Goal: Task Accomplishment & Management: Use online tool/utility

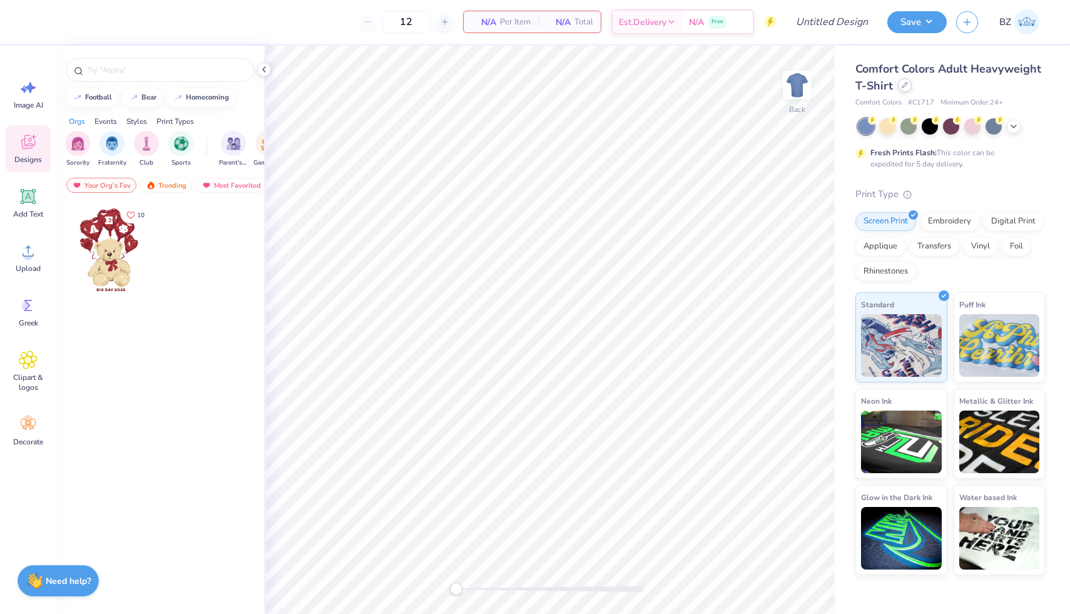
click at [905, 83] on icon at bounding box center [905, 85] width 5 height 5
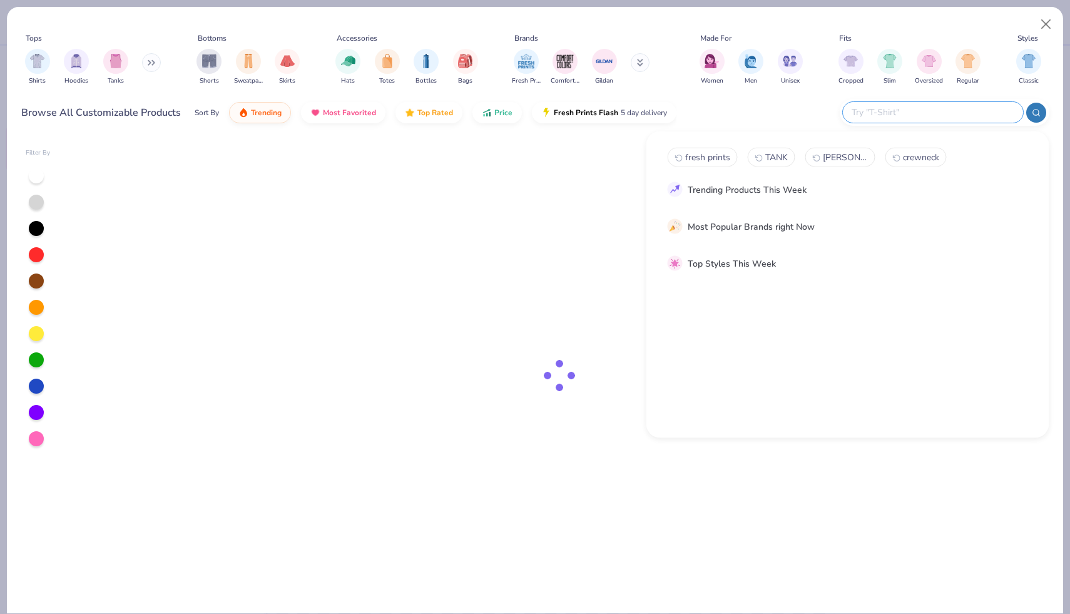
click at [944, 115] on input "text" at bounding box center [933, 112] width 164 height 14
type input "tote"
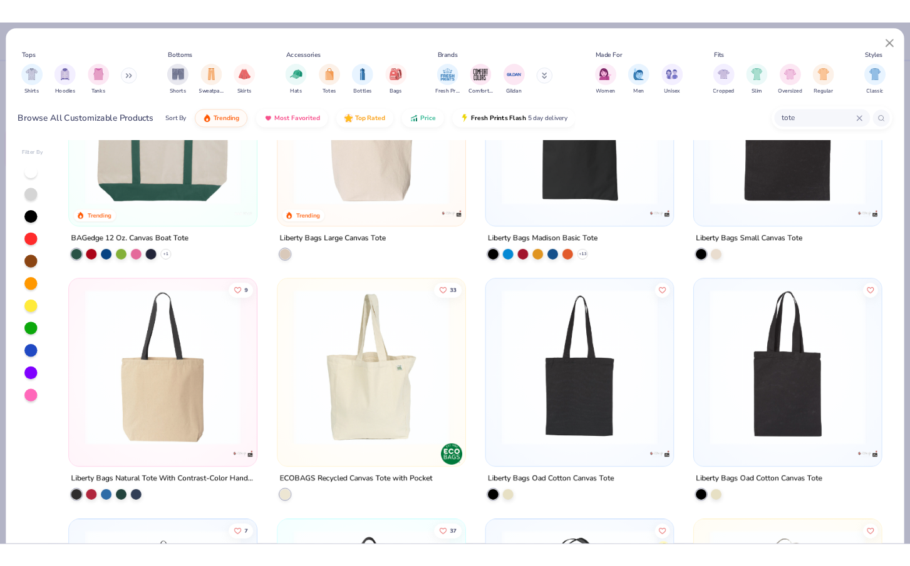
scroll to position [140, 0]
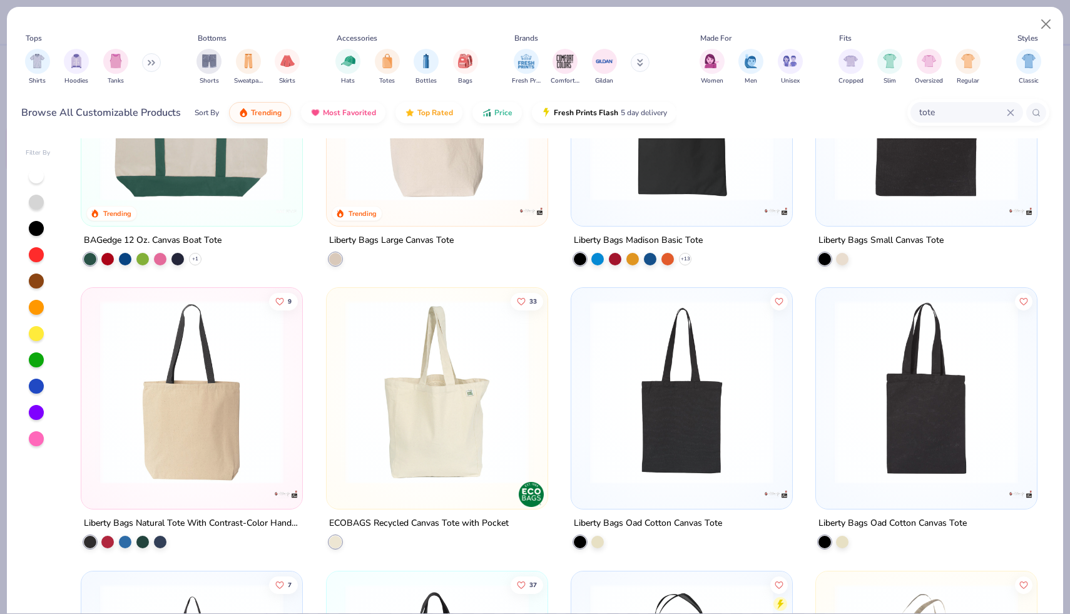
click at [195, 428] on img at bounding box center [192, 391] width 196 height 183
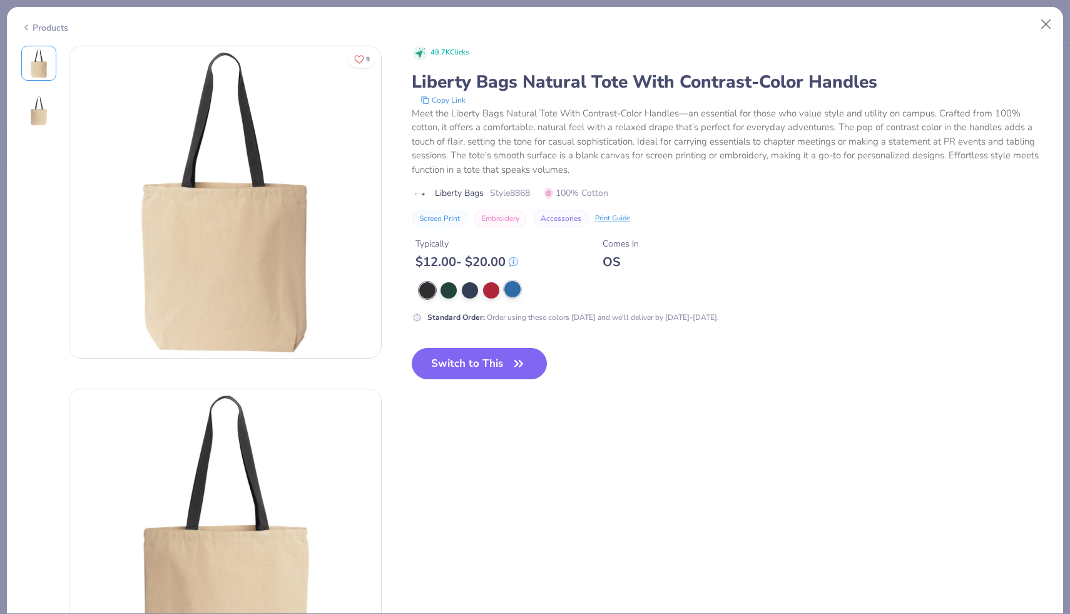
click at [514, 287] on div at bounding box center [513, 289] width 16 height 16
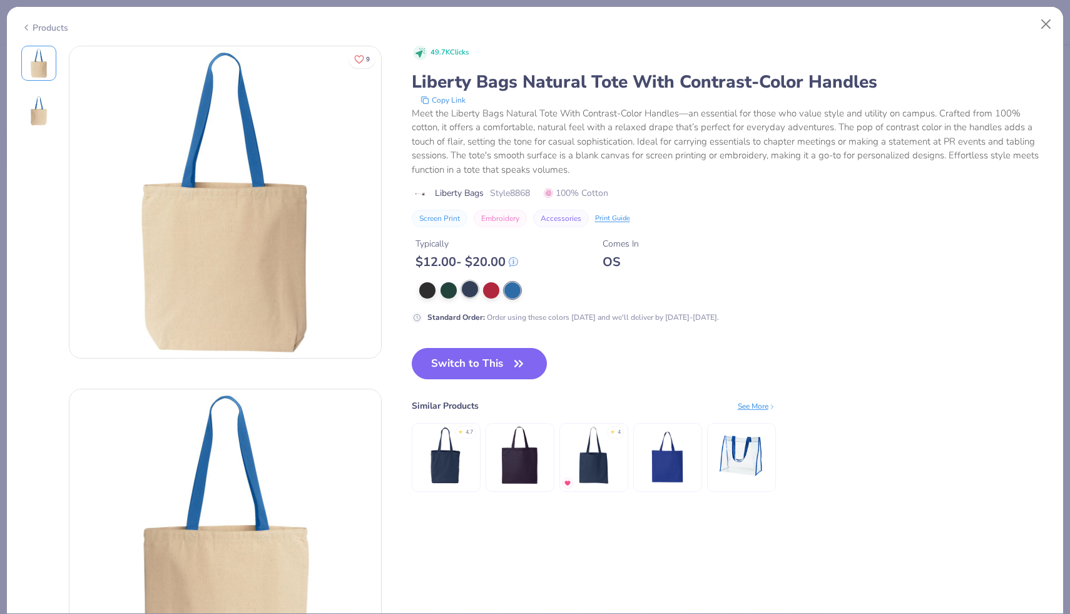
click at [472, 291] on div at bounding box center [470, 289] width 16 height 16
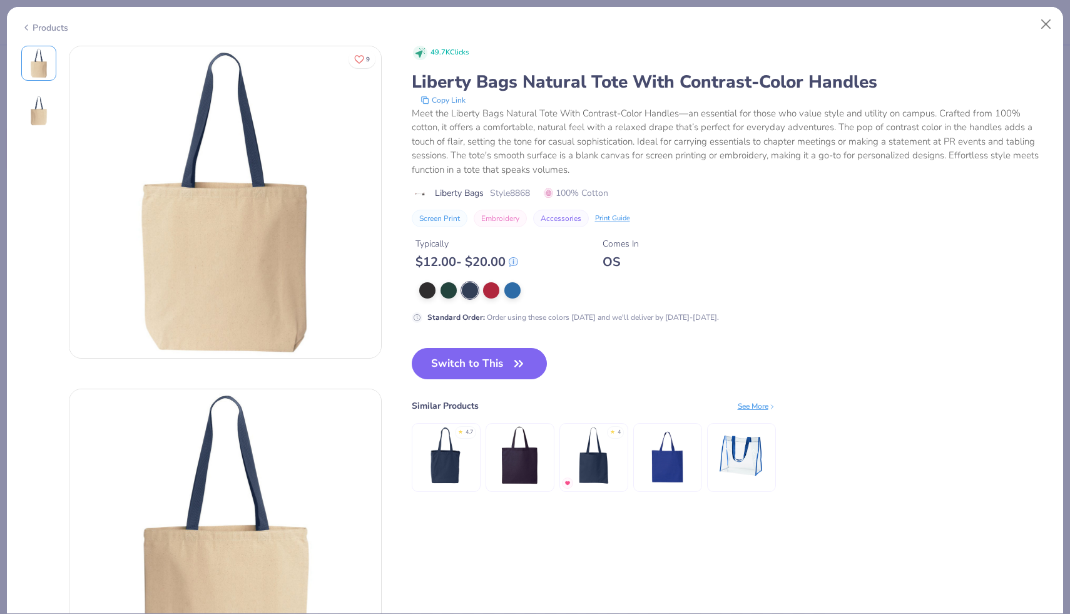
click at [518, 193] on span "Style 8868" at bounding box center [510, 193] width 40 height 13
copy span "8868"
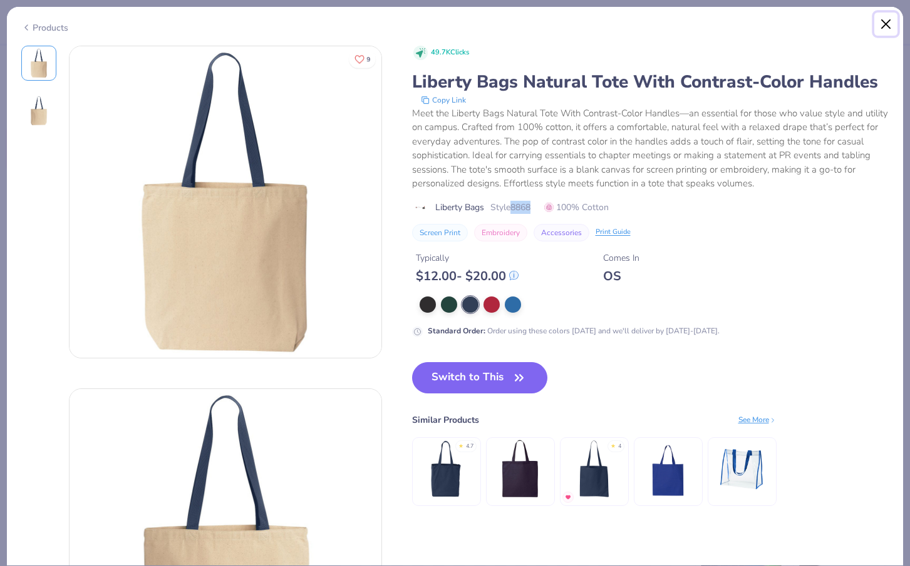
click at [886, 23] on button "Close" at bounding box center [886, 25] width 24 height 24
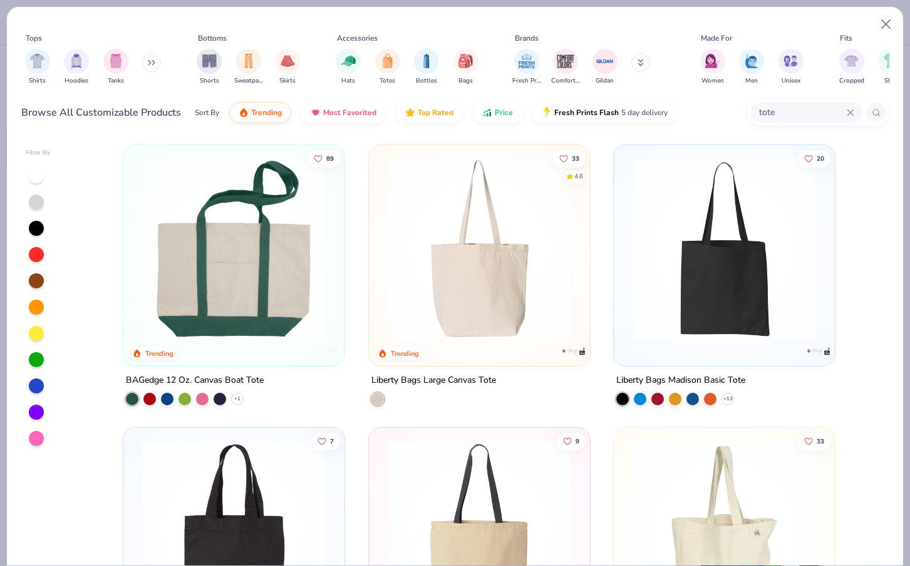
click at [264, 246] on img at bounding box center [234, 249] width 196 height 183
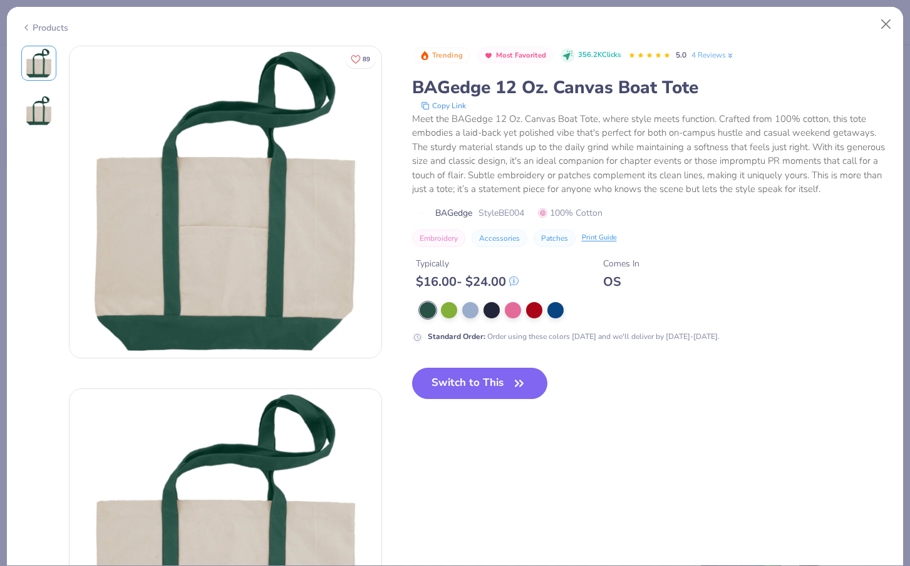
click at [228, 482] on img at bounding box center [225, 545] width 312 height 312
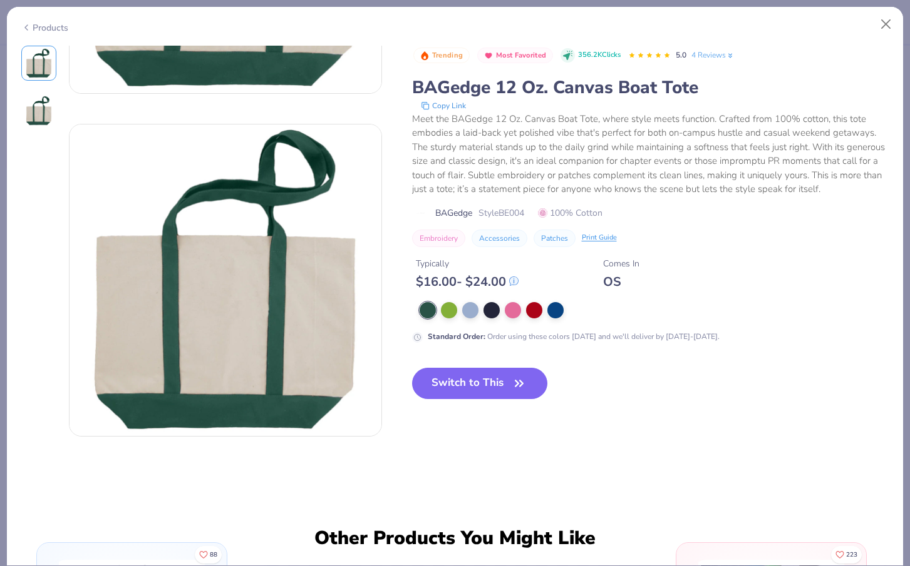
scroll to position [269, 0]
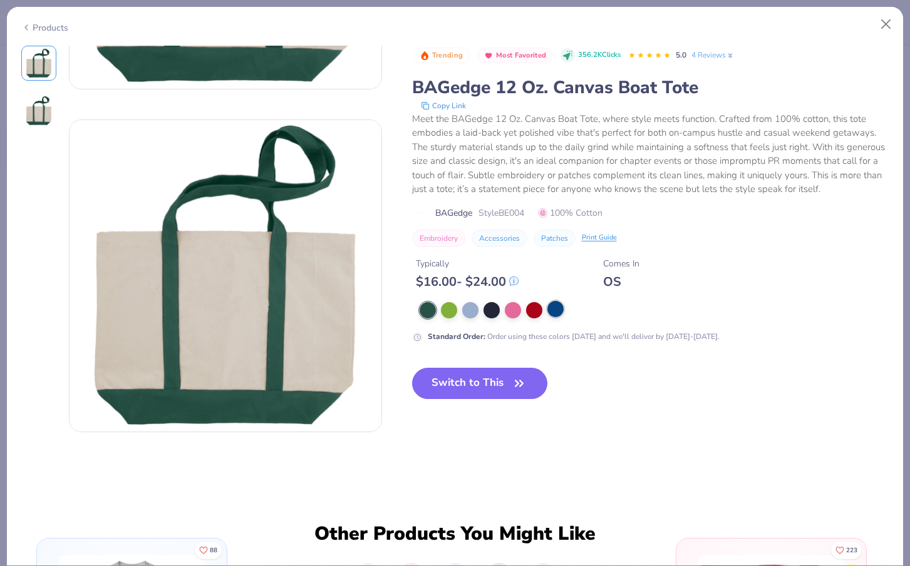
click at [554, 309] on div at bounding box center [555, 309] width 16 height 16
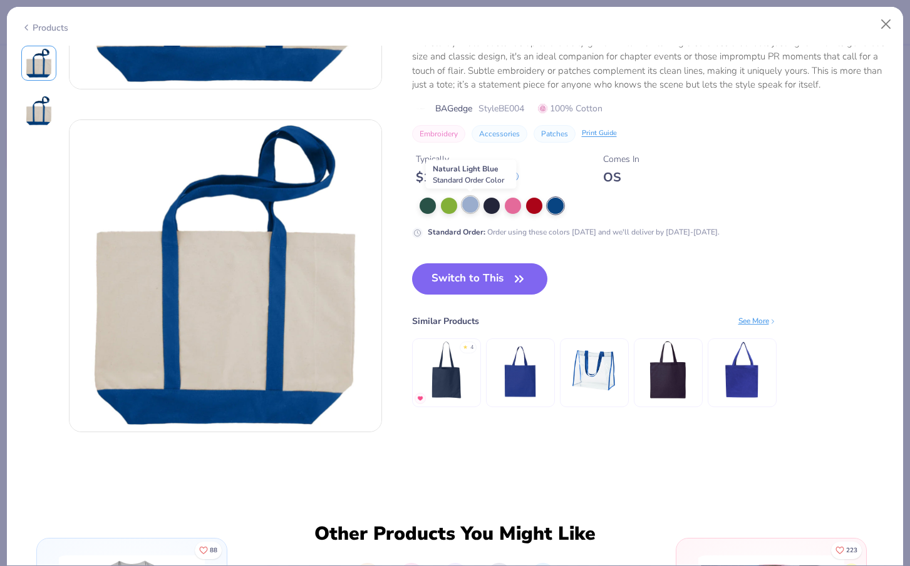
click at [471, 210] on div at bounding box center [470, 205] width 16 height 16
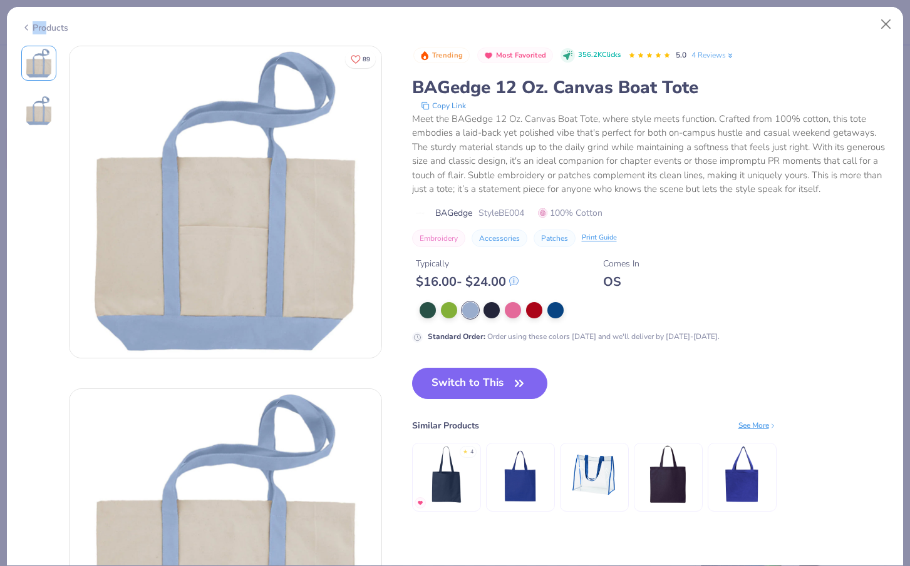
click at [46, 32] on div "Products" at bounding box center [44, 27] width 47 height 13
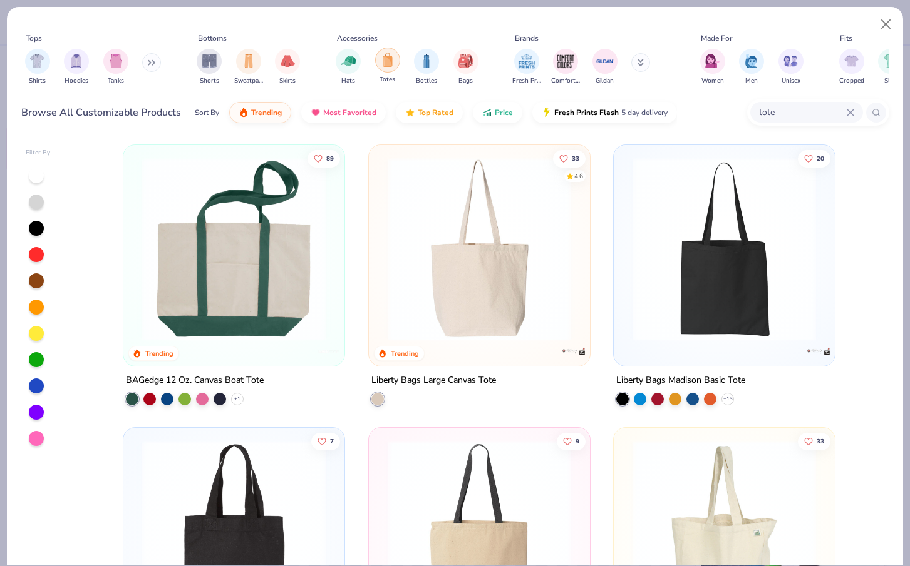
click at [389, 54] on img "filter for Totes" at bounding box center [388, 60] width 14 height 14
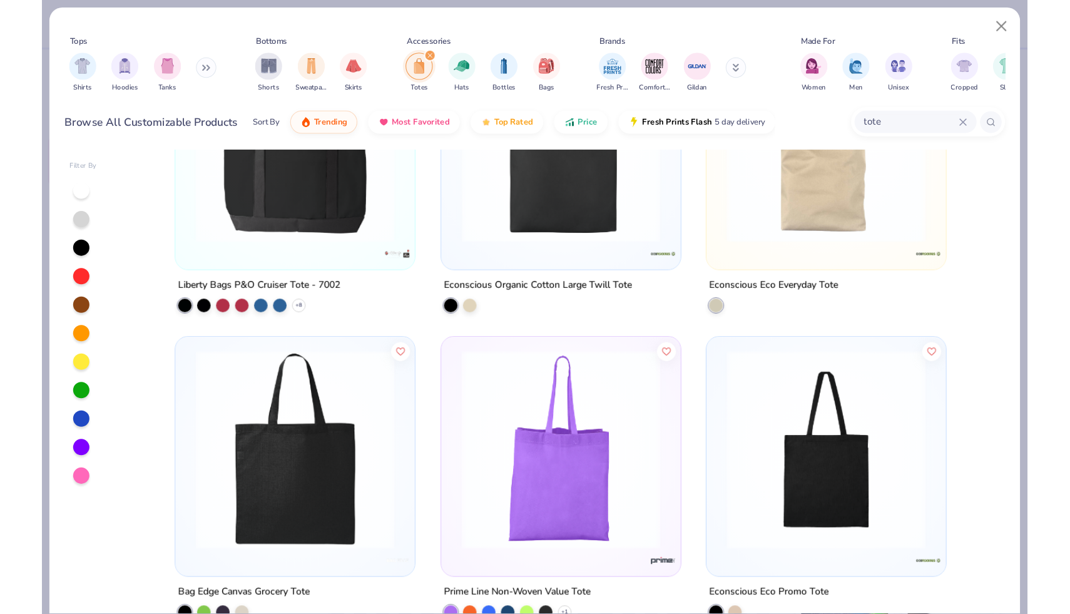
scroll to position [895, 0]
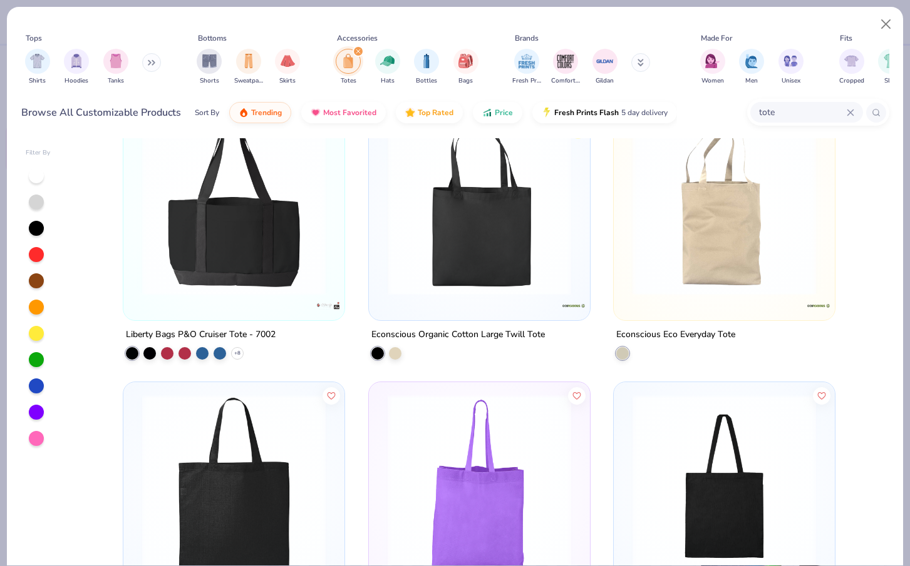
click at [249, 218] on img at bounding box center [234, 203] width 196 height 183
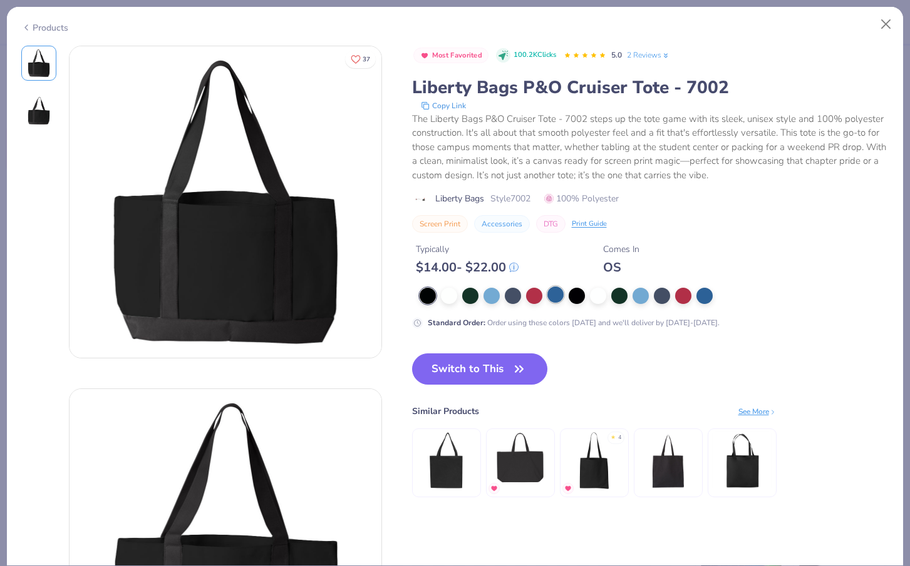
click at [562, 300] on div at bounding box center [555, 295] width 16 height 16
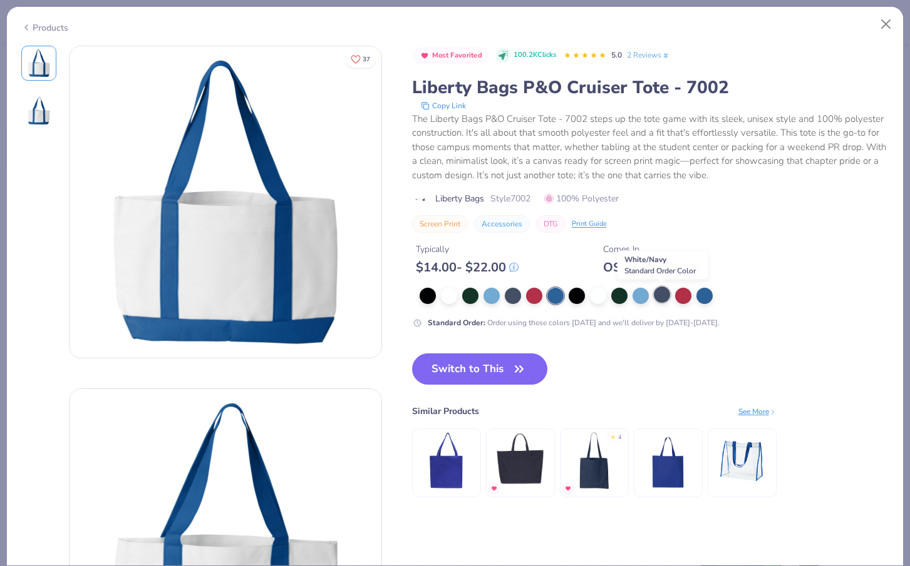
click at [664, 295] on div at bounding box center [661, 295] width 16 height 16
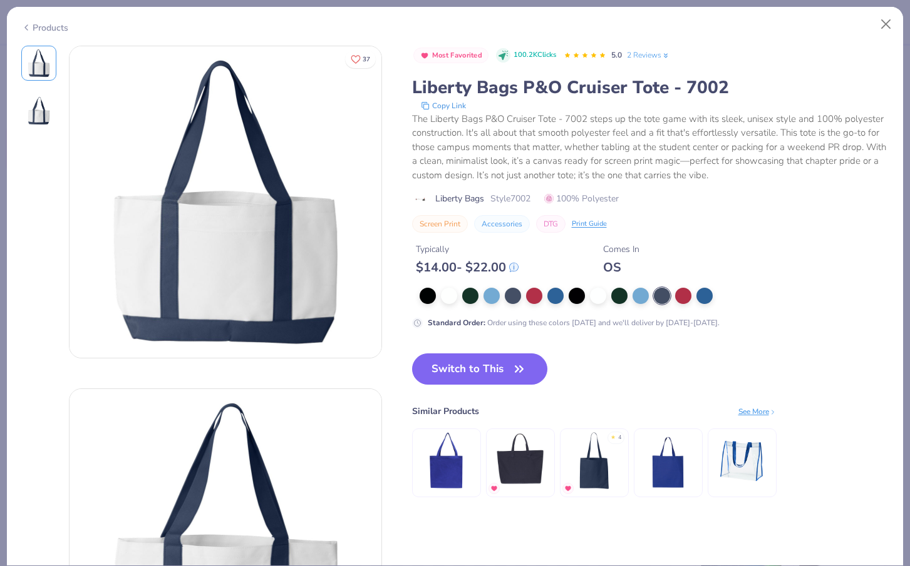
click at [578, 116] on div "The Liberty Bags P&O Cruiser Tote - 7002 steps up the tote game with its sleek,…" at bounding box center [650, 147] width 477 height 71
copy div "7002"
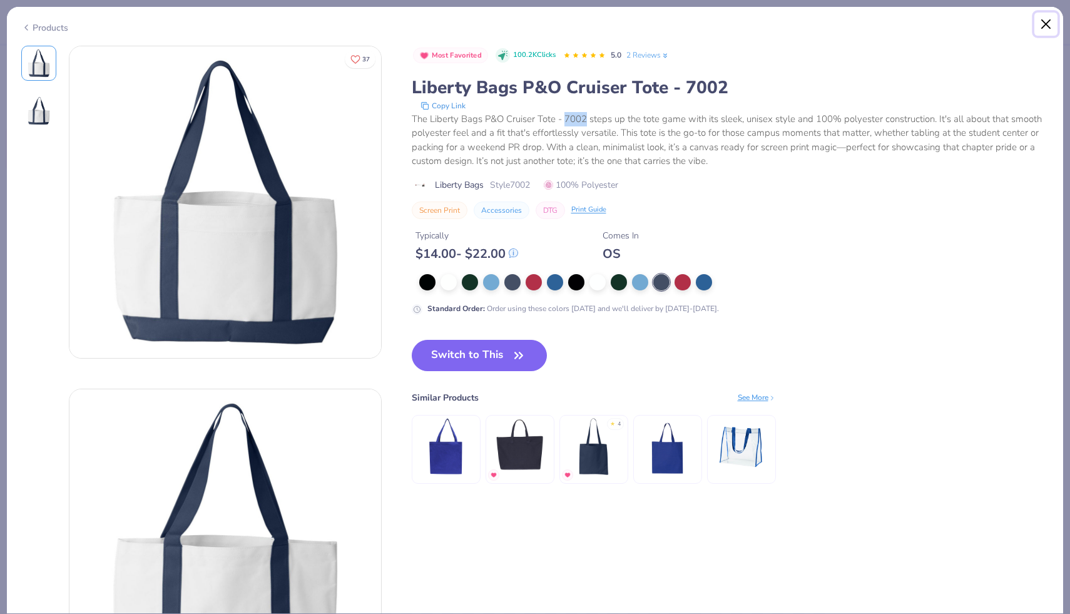
click at [1051, 23] on button "Close" at bounding box center [1047, 25] width 24 height 24
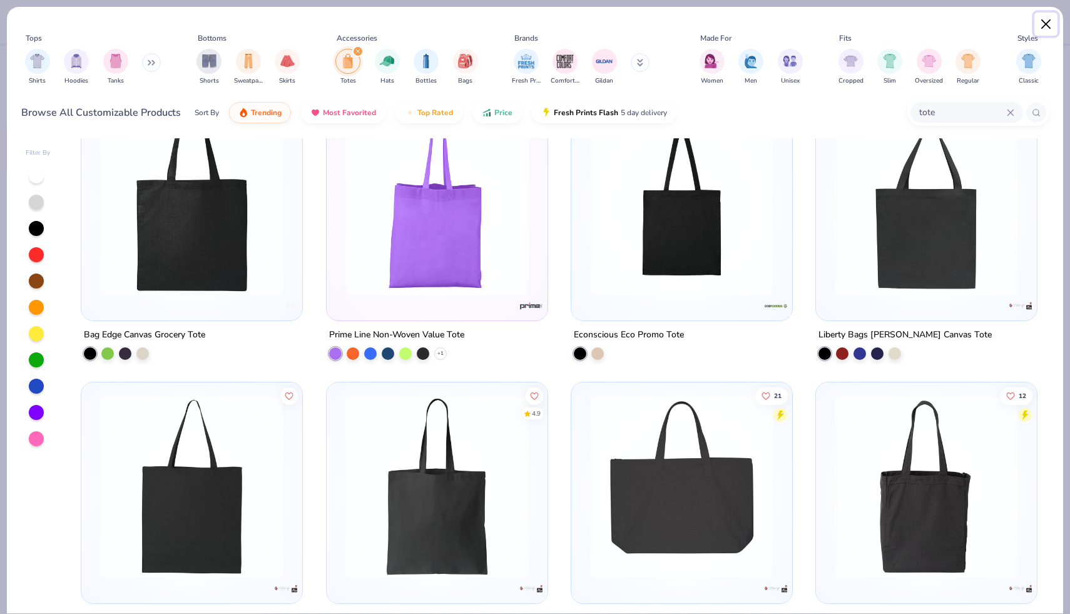
click at [1045, 24] on button "Close" at bounding box center [1047, 25] width 24 height 24
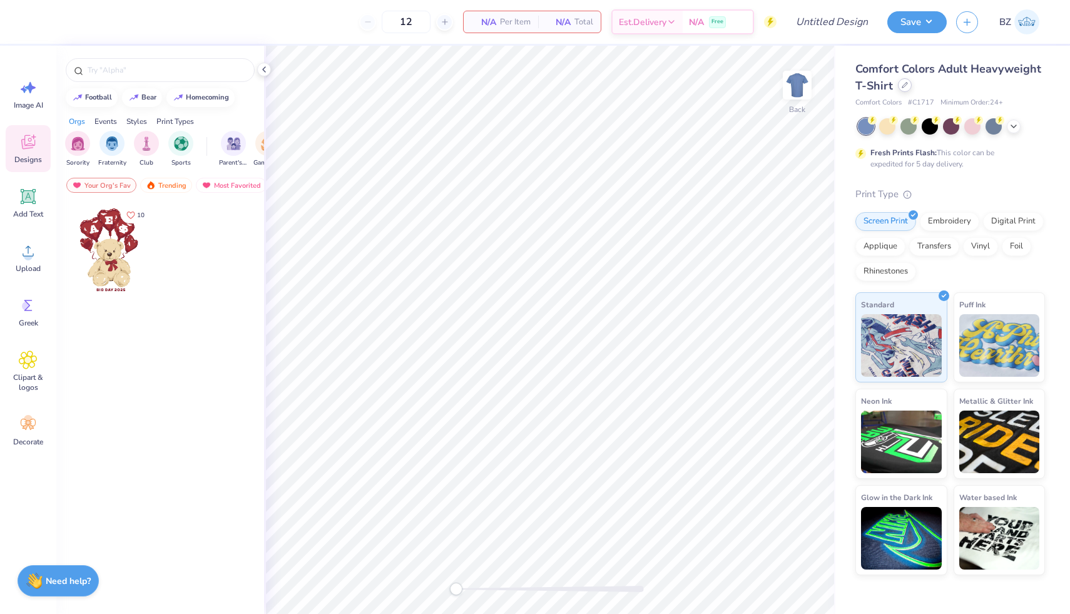
click at [902, 86] on icon at bounding box center [905, 85] width 6 height 6
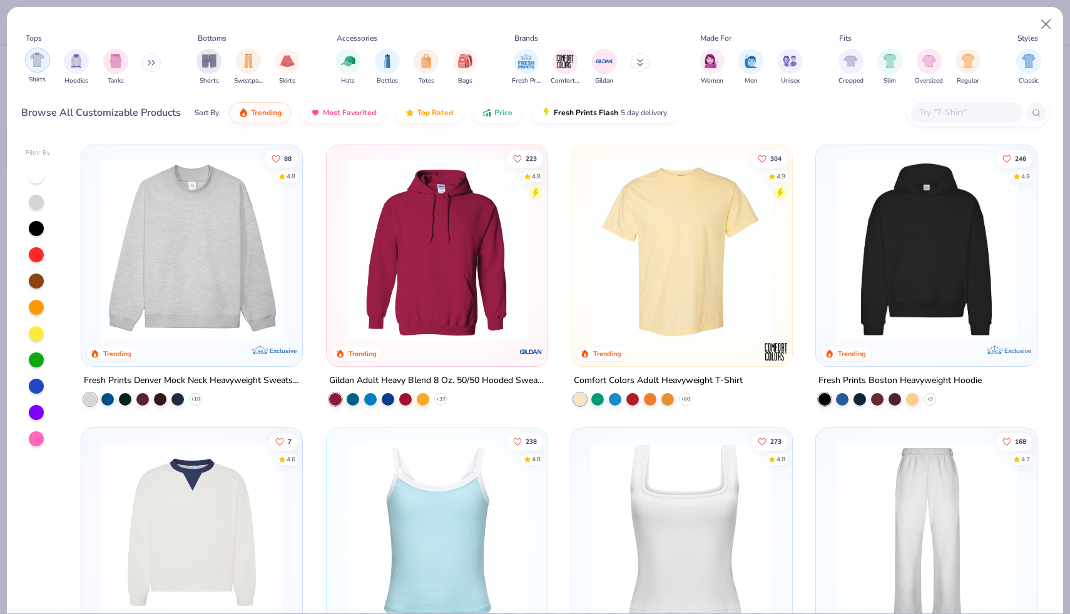
click at [41, 63] on img "filter for Shirts" at bounding box center [37, 60] width 14 height 14
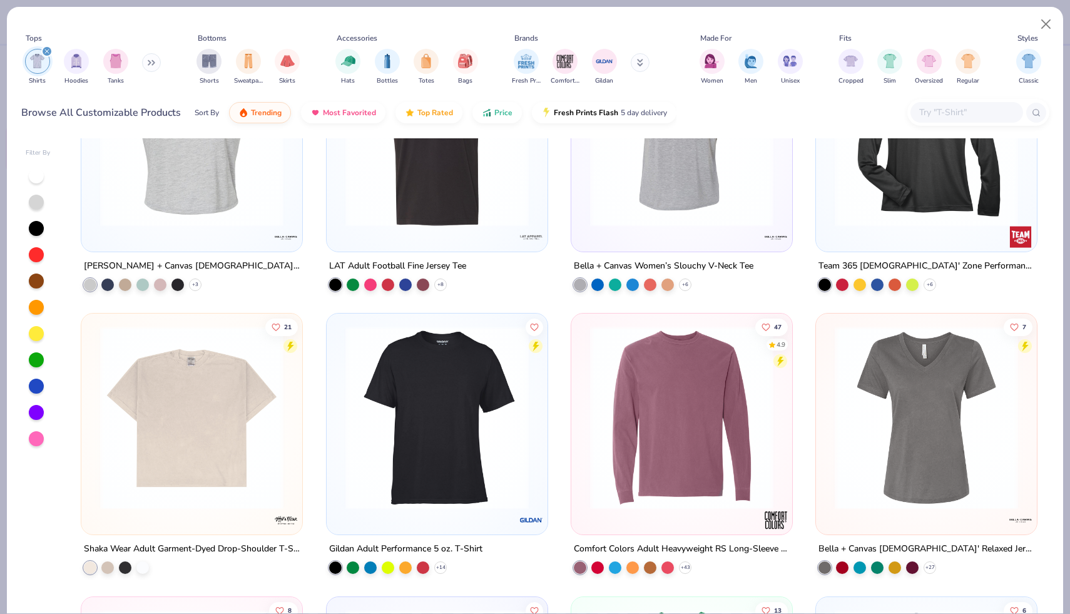
scroll to position [2465, 0]
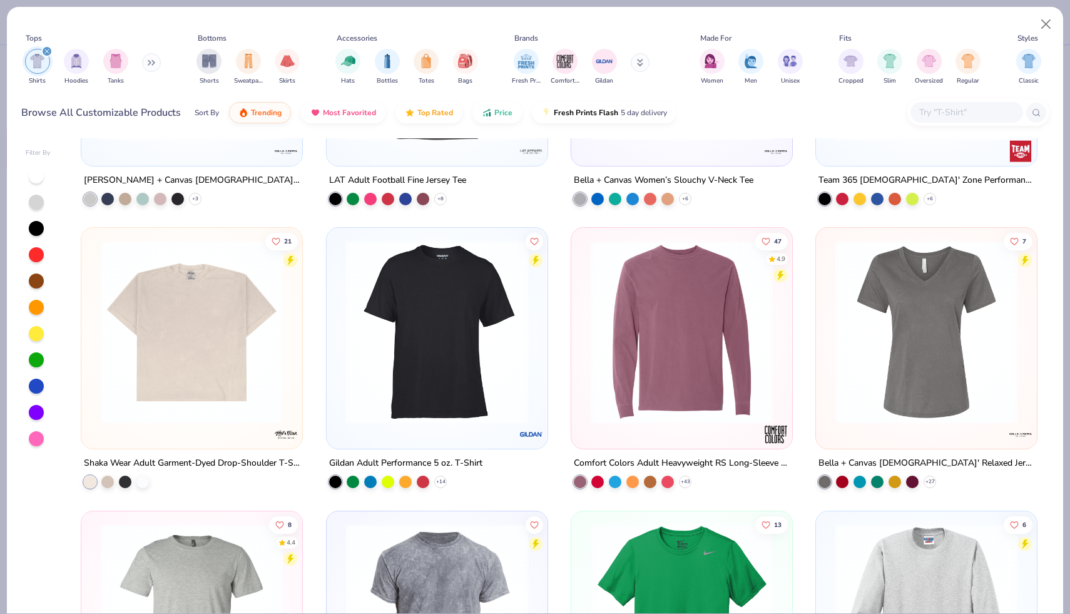
click at [242, 394] on img at bounding box center [192, 331] width 196 height 183
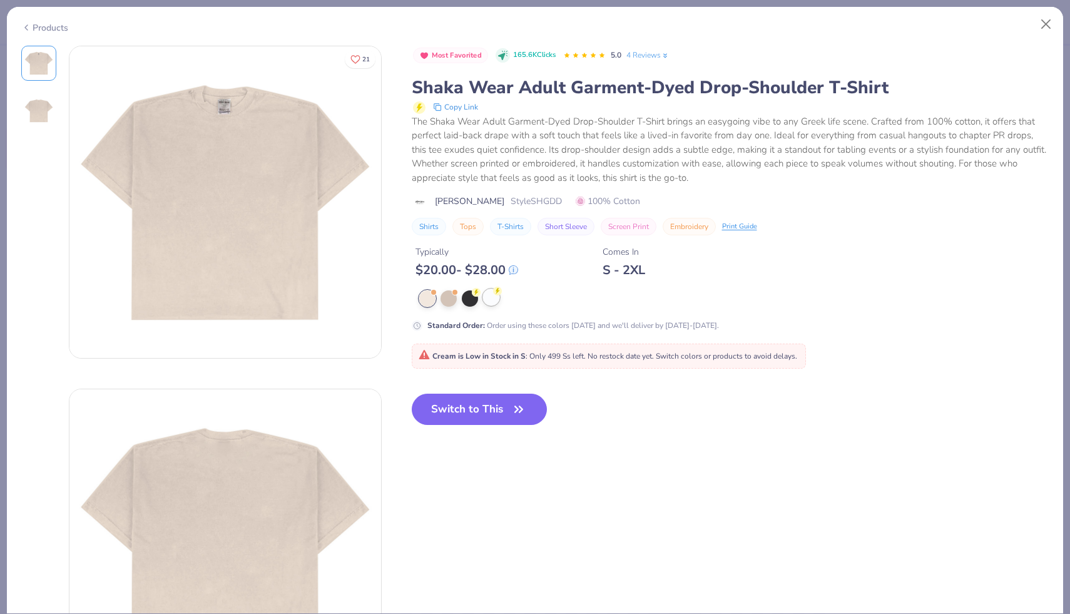
click at [494, 300] on div at bounding box center [491, 297] width 16 height 16
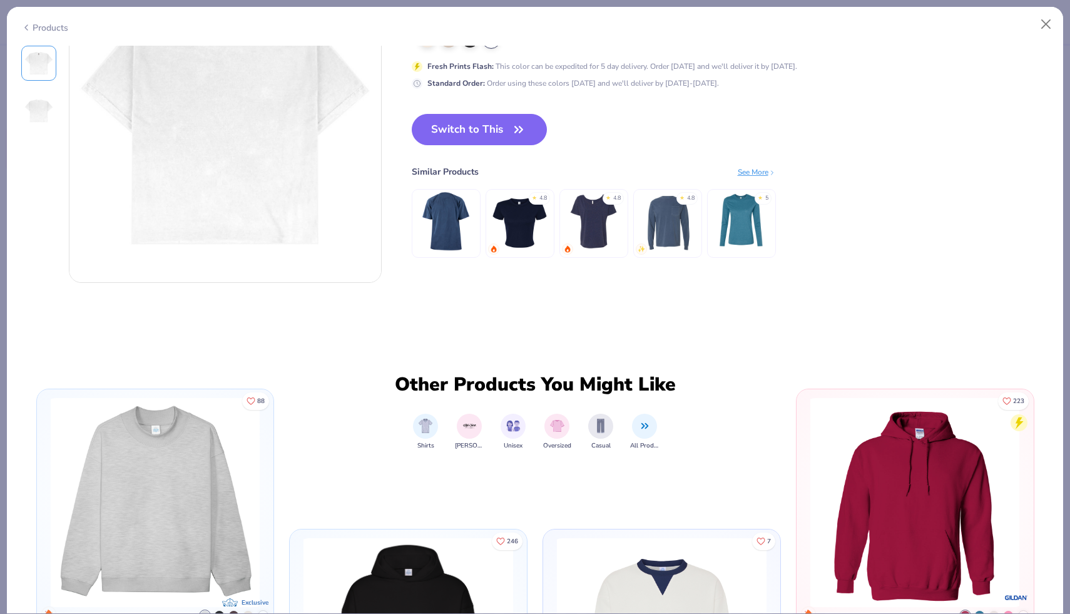
scroll to position [886, 0]
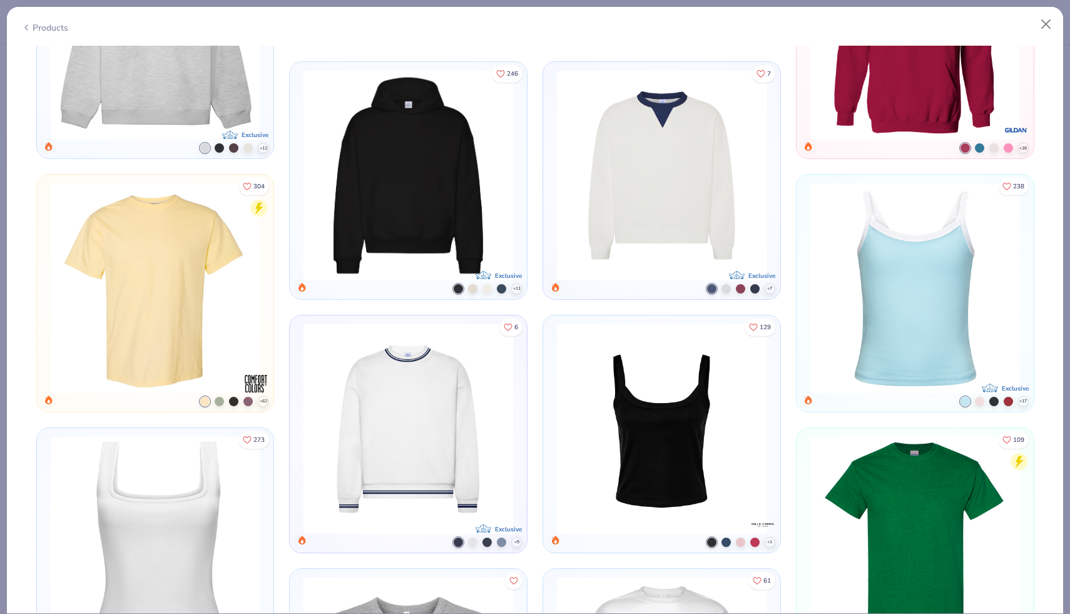
click at [53, 23] on div "Products" at bounding box center [44, 27] width 47 height 13
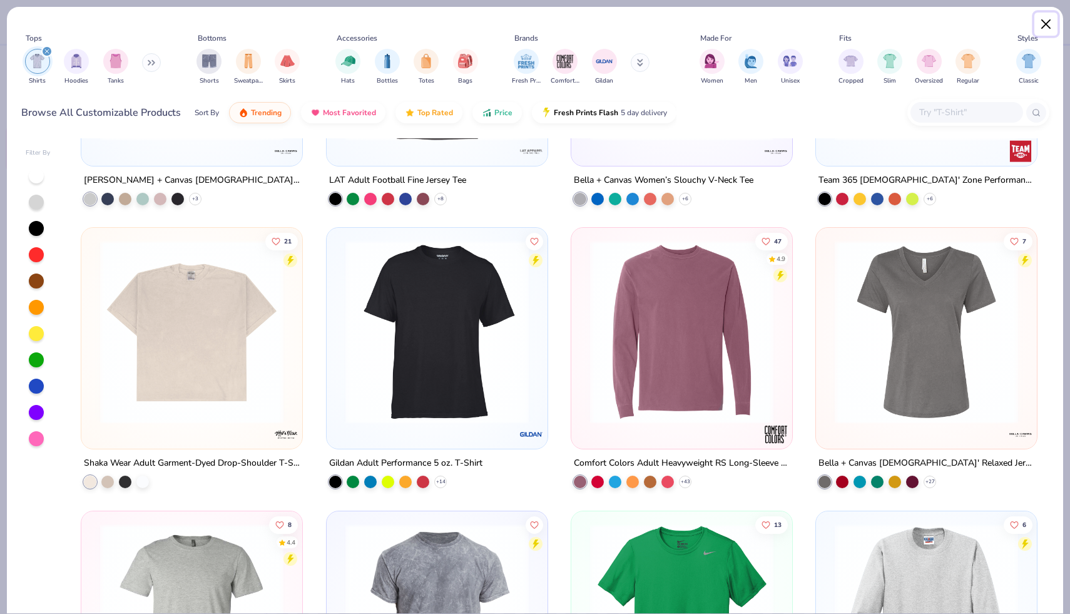
click at [1050, 26] on button "Close" at bounding box center [1047, 25] width 24 height 24
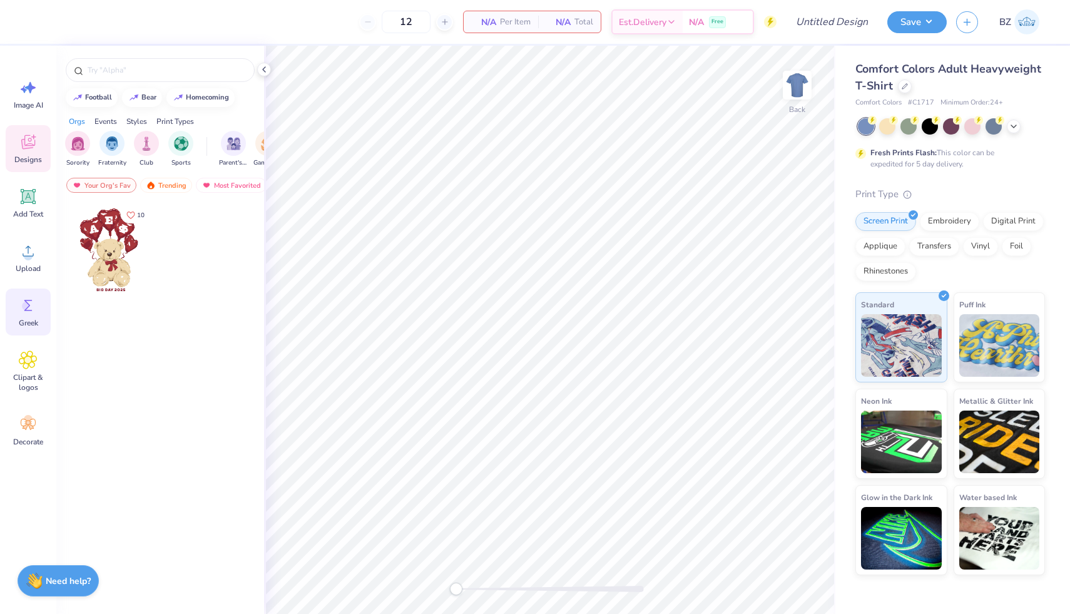
click at [28, 316] on div "Greek" at bounding box center [28, 312] width 45 height 47
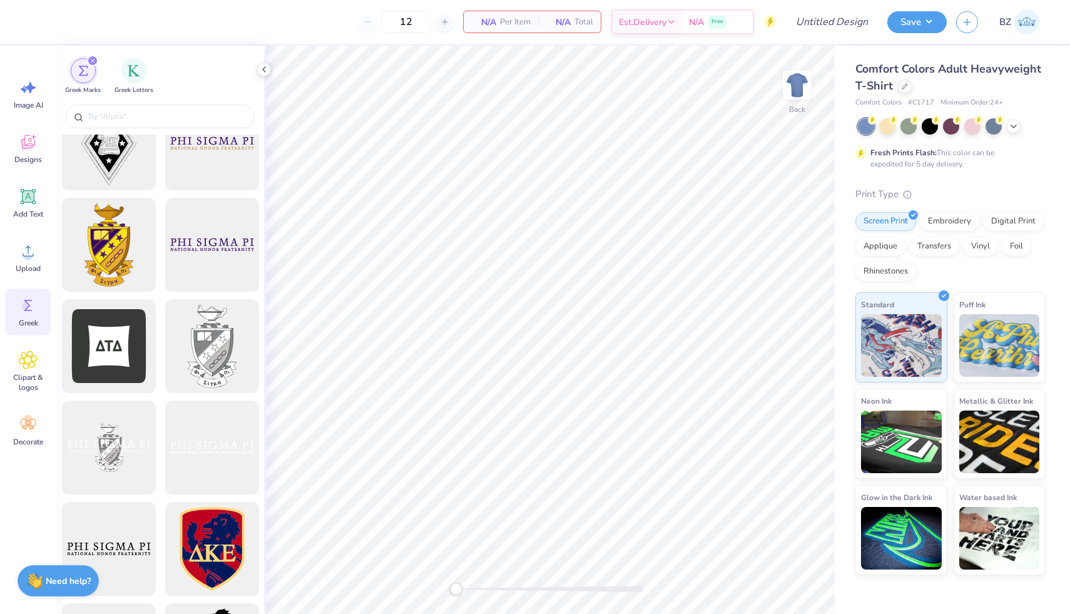
scroll to position [429, 0]
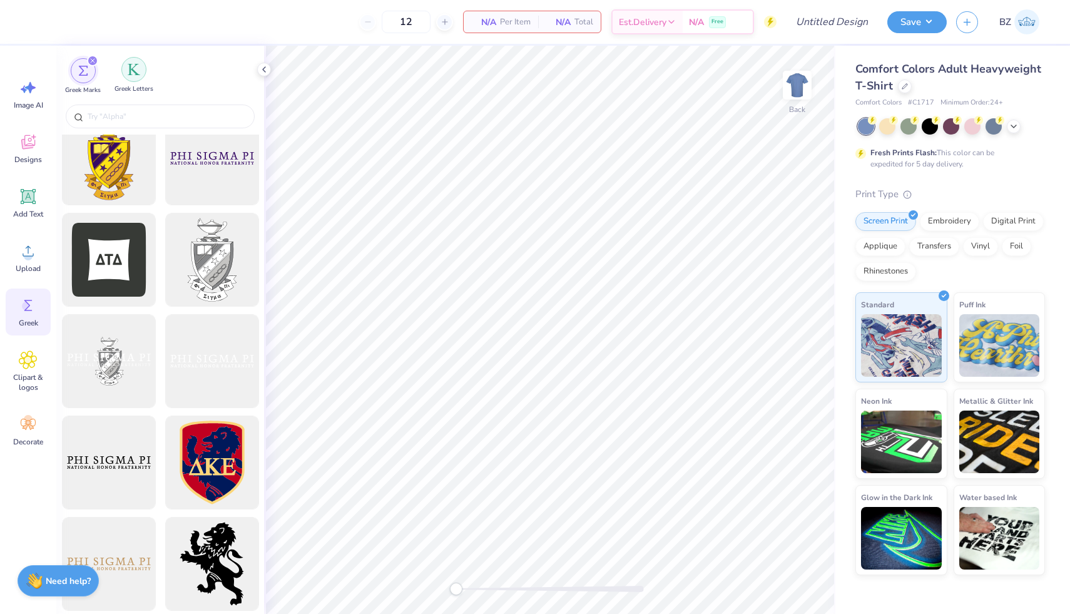
click at [135, 78] on div "filter for Greek Letters" at bounding box center [133, 69] width 25 height 25
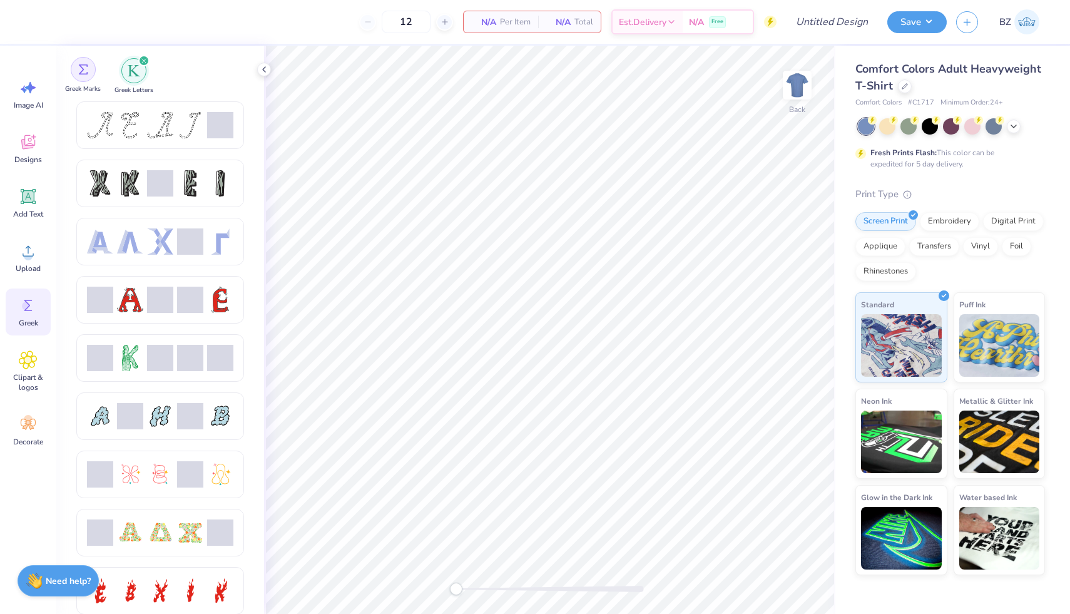
click at [87, 73] on img "filter for Greek Marks" at bounding box center [83, 69] width 10 height 10
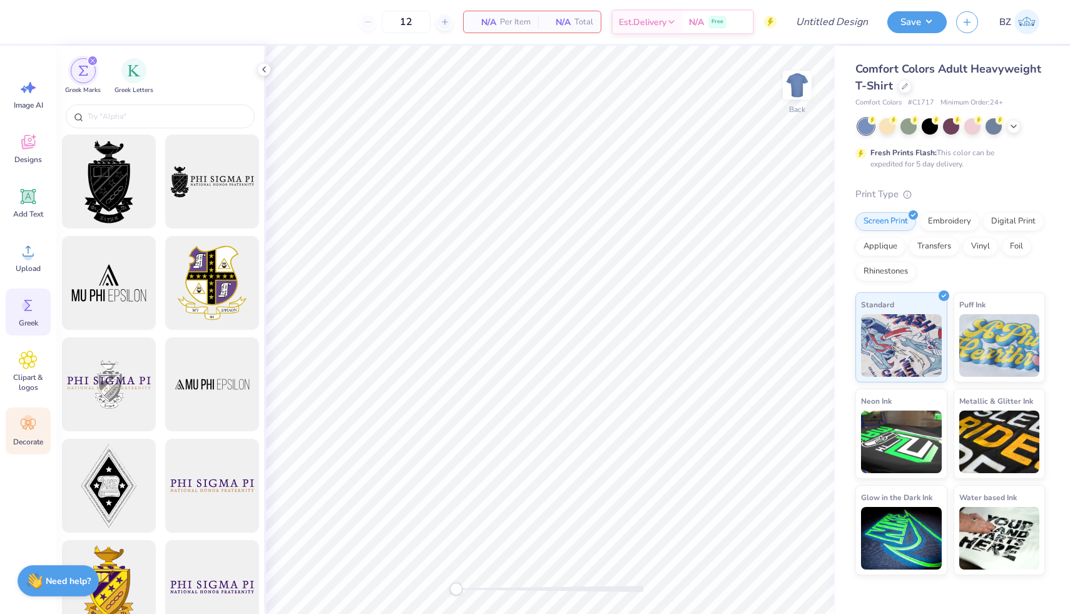
click at [38, 430] on div "Decorate" at bounding box center [28, 430] width 45 height 47
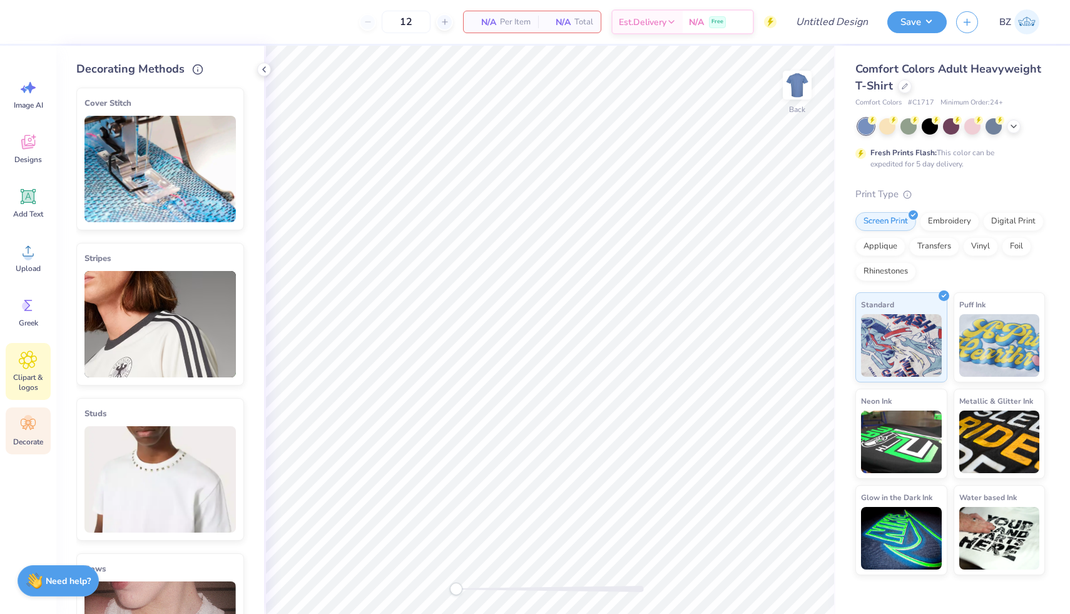
click at [36, 374] on span "Clipart & logos" at bounding box center [28, 382] width 41 height 20
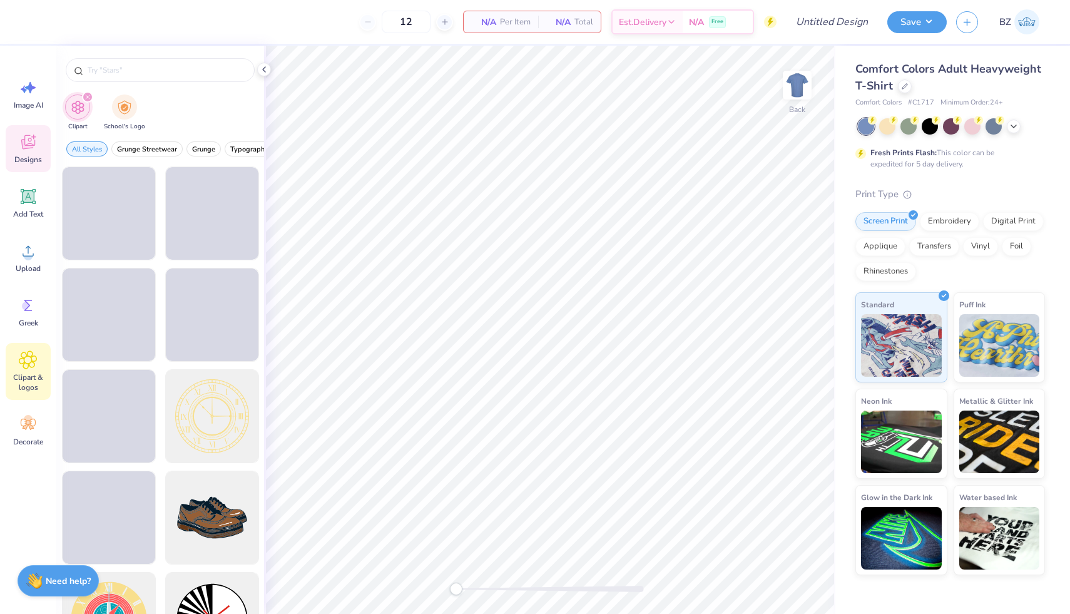
click at [36, 134] on icon at bounding box center [28, 142] width 19 height 19
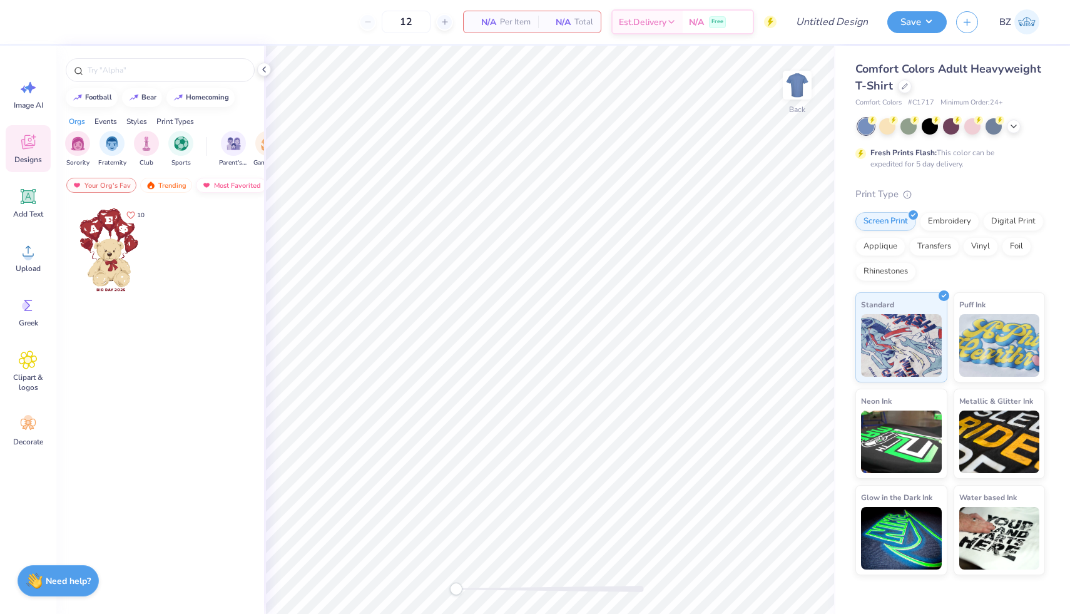
click at [212, 185] on div "Most Favorited" at bounding box center [231, 185] width 71 height 15
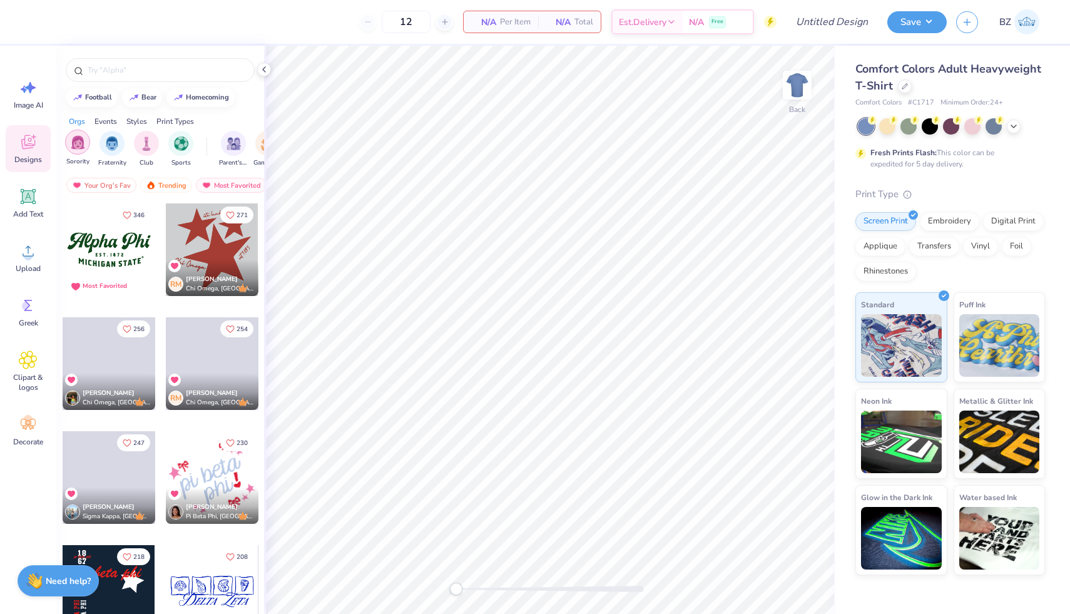
click at [76, 143] on img "filter for Sorority" at bounding box center [78, 142] width 14 height 14
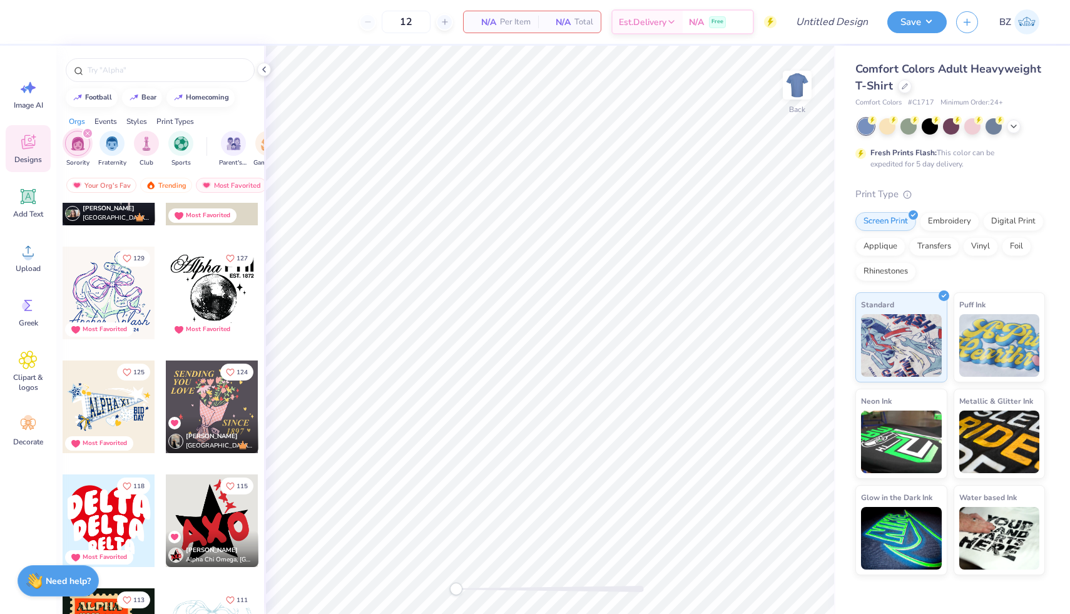
scroll to position [935, 0]
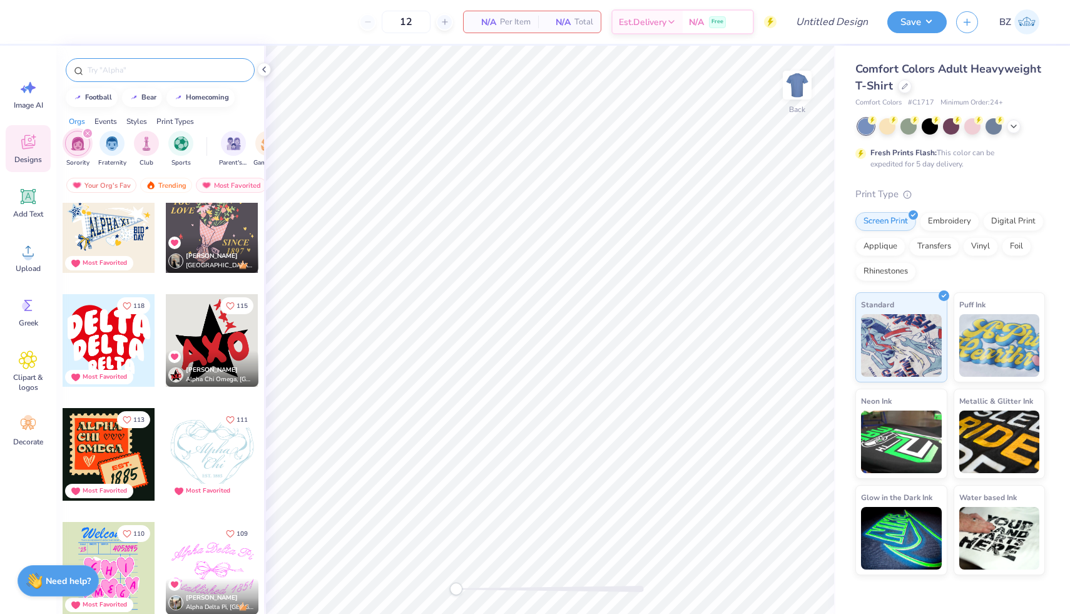
click at [130, 74] on input "text" at bounding box center [166, 70] width 160 height 13
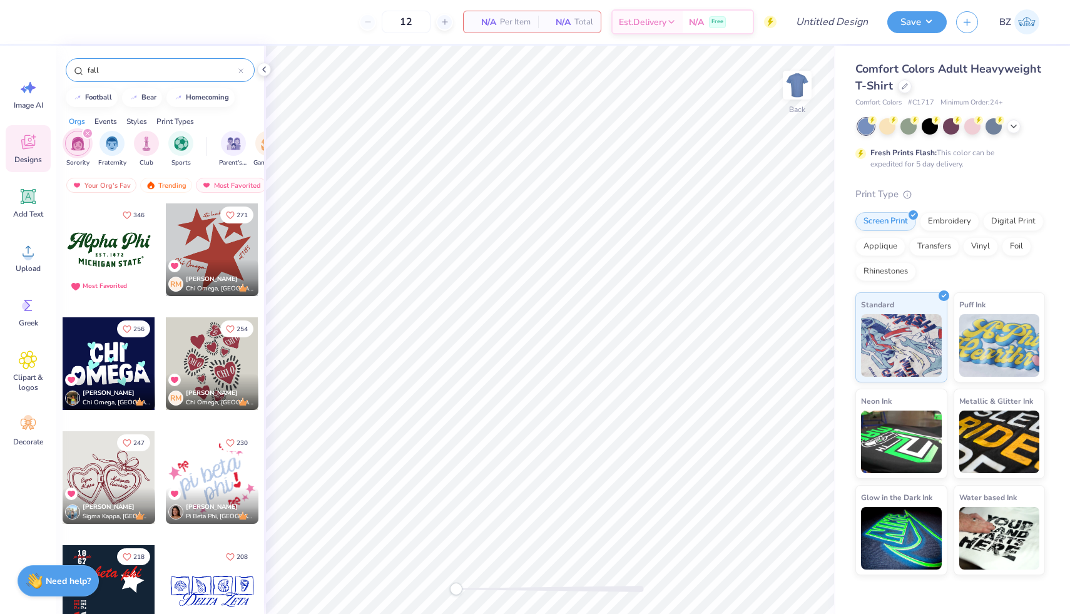
type input "fall"
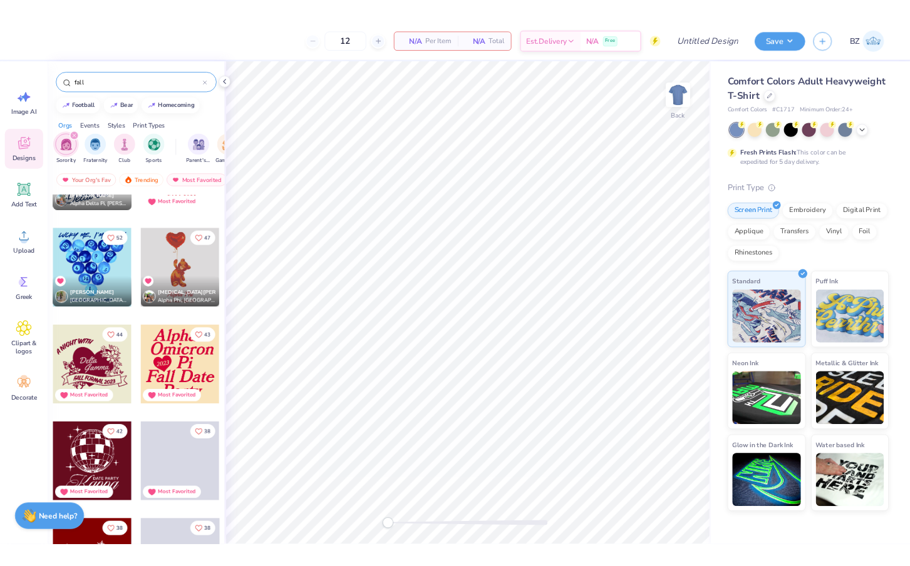
scroll to position [419, 0]
